Goal: Information Seeking & Learning: Learn about a topic

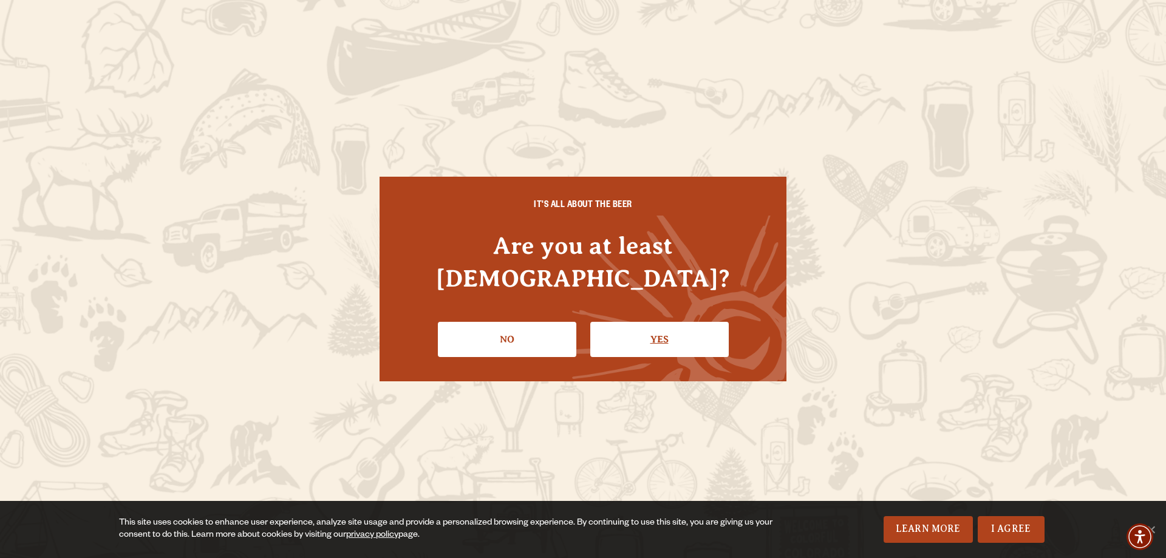
click at [653, 322] on link "Yes" at bounding box center [659, 339] width 138 height 35
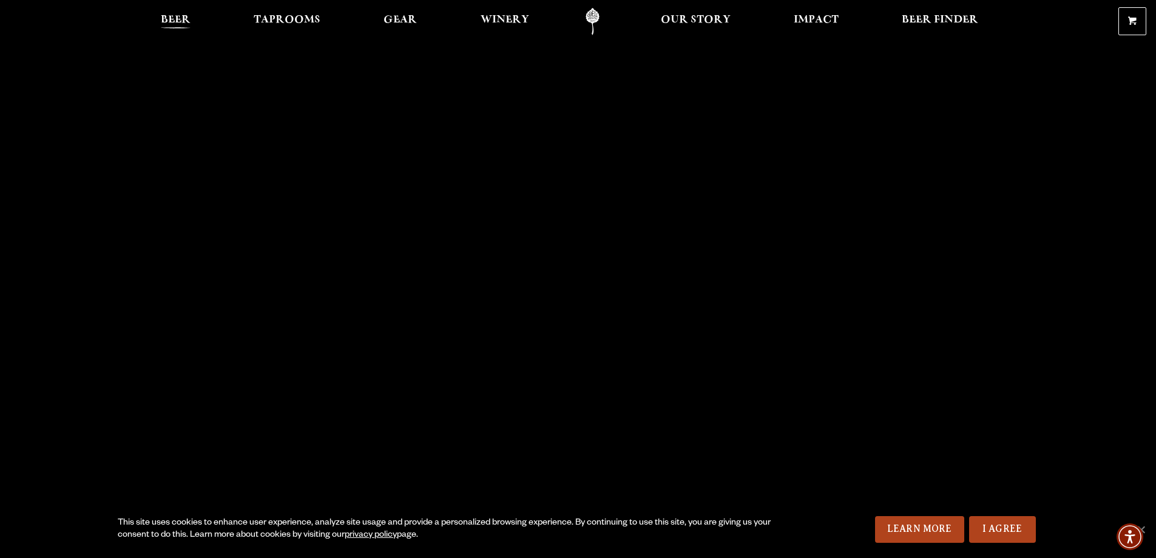
click at [182, 15] on span "Beer" at bounding box center [176, 20] width 30 height 10
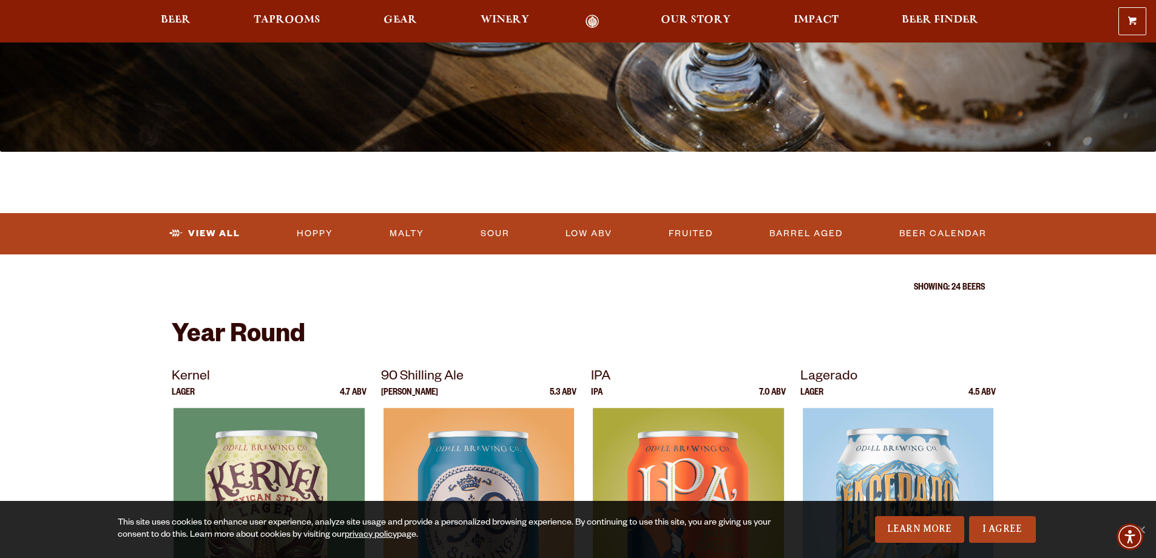
scroll to position [304, 0]
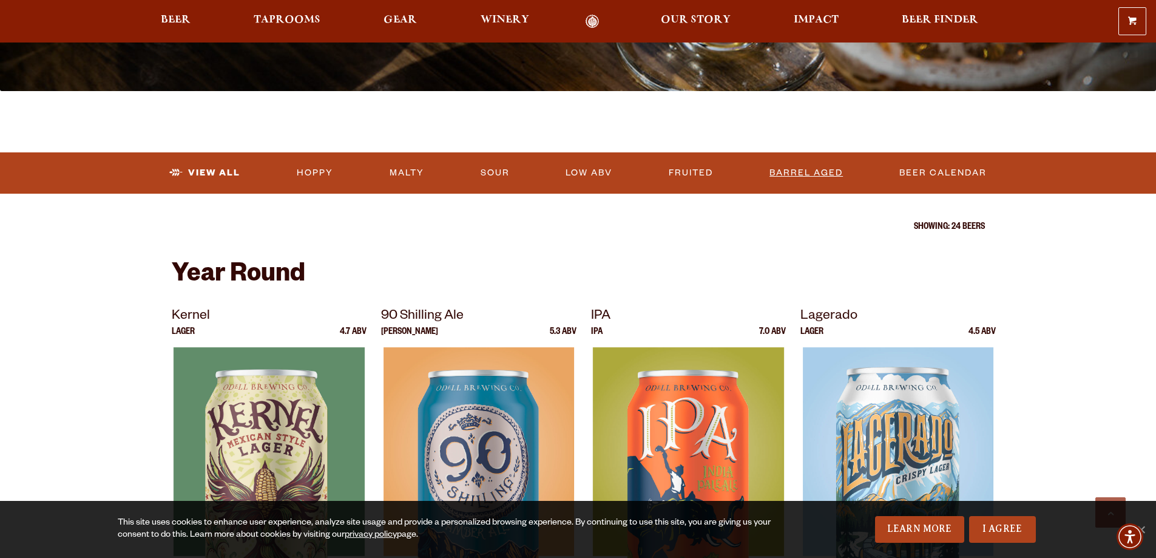
click at [813, 168] on link "Barrel Aged" at bounding box center [806, 173] width 83 height 28
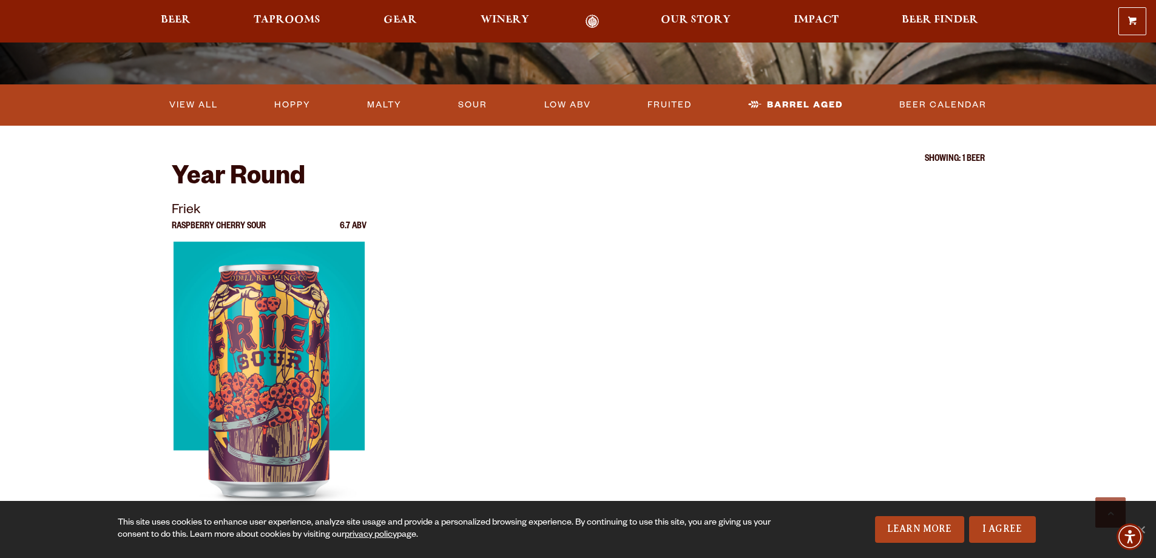
scroll to position [304, 0]
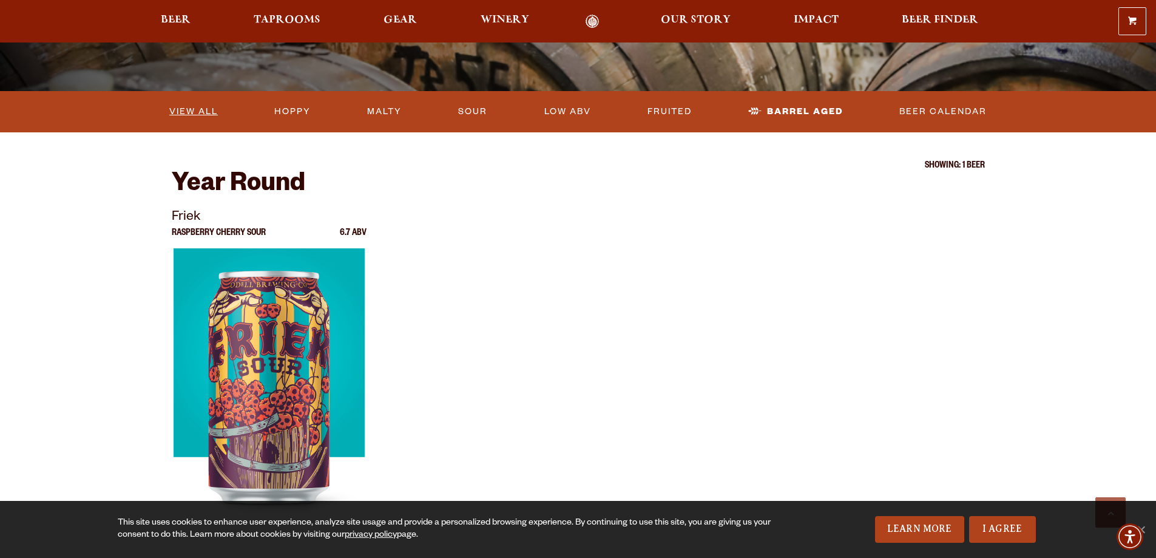
click at [191, 113] on link "View All" at bounding box center [194, 112] width 58 height 28
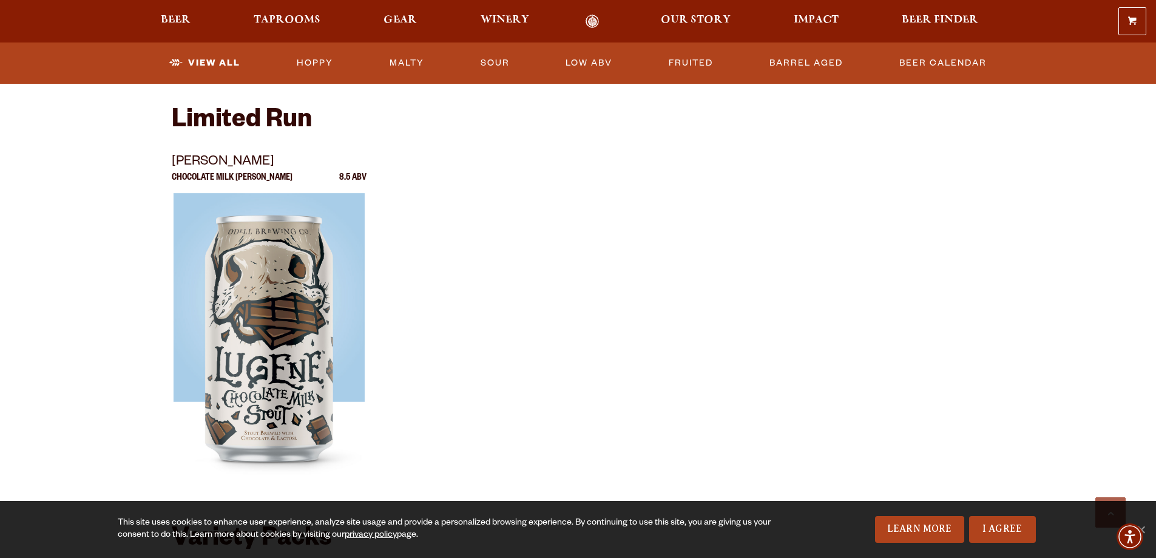
scroll to position [2064, 0]
